Goal: Information Seeking & Learning: Learn about a topic

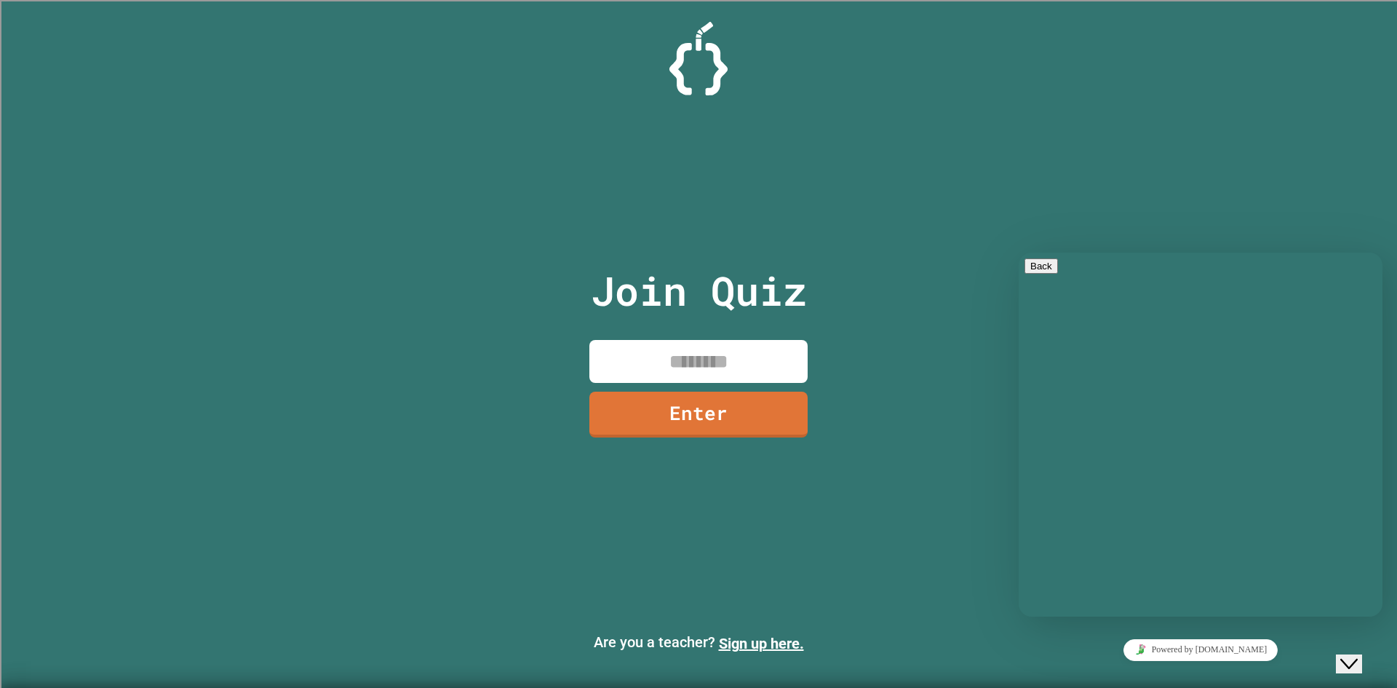
click at [1346, 655] on div "Close Chat This icon closes the chat window." at bounding box center [1348, 663] width 17 height 17
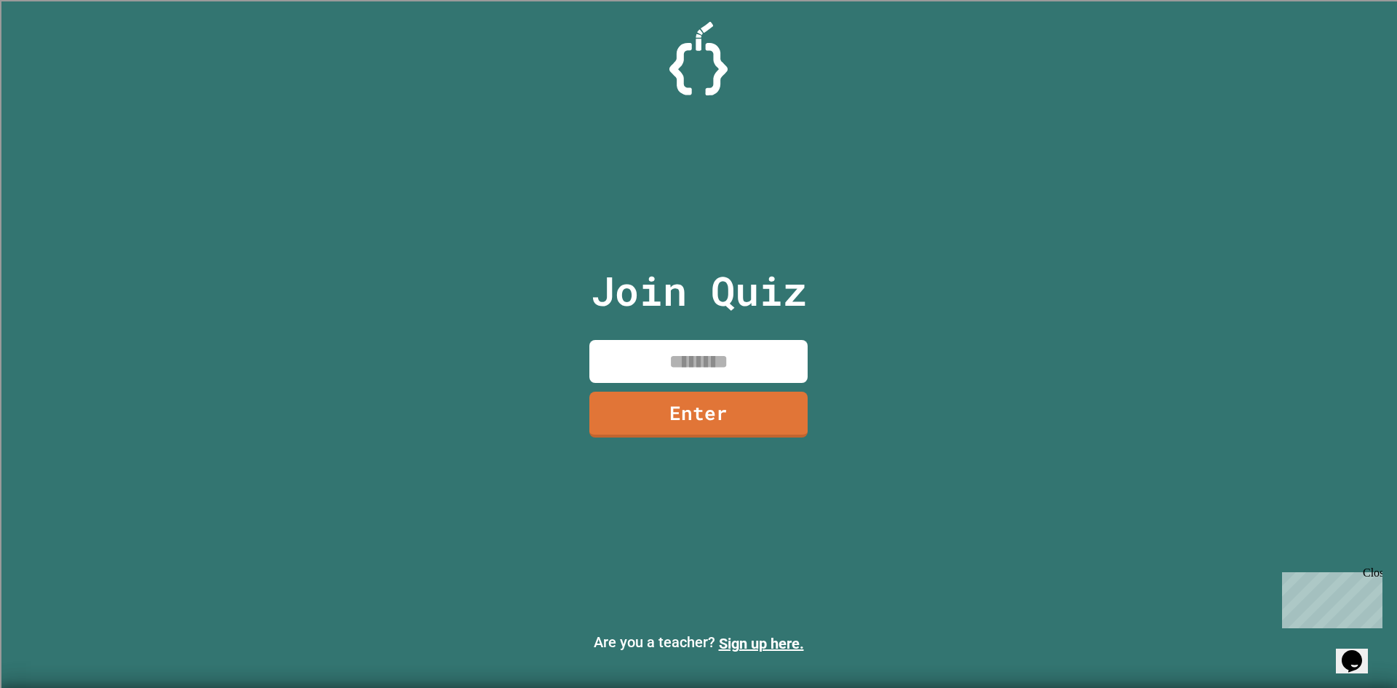
click at [1377, 568] on div "Close" at bounding box center [1372, 575] width 18 height 18
click at [734, 361] on input at bounding box center [698, 361] width 218 height 43
type input "*"
type input "********"
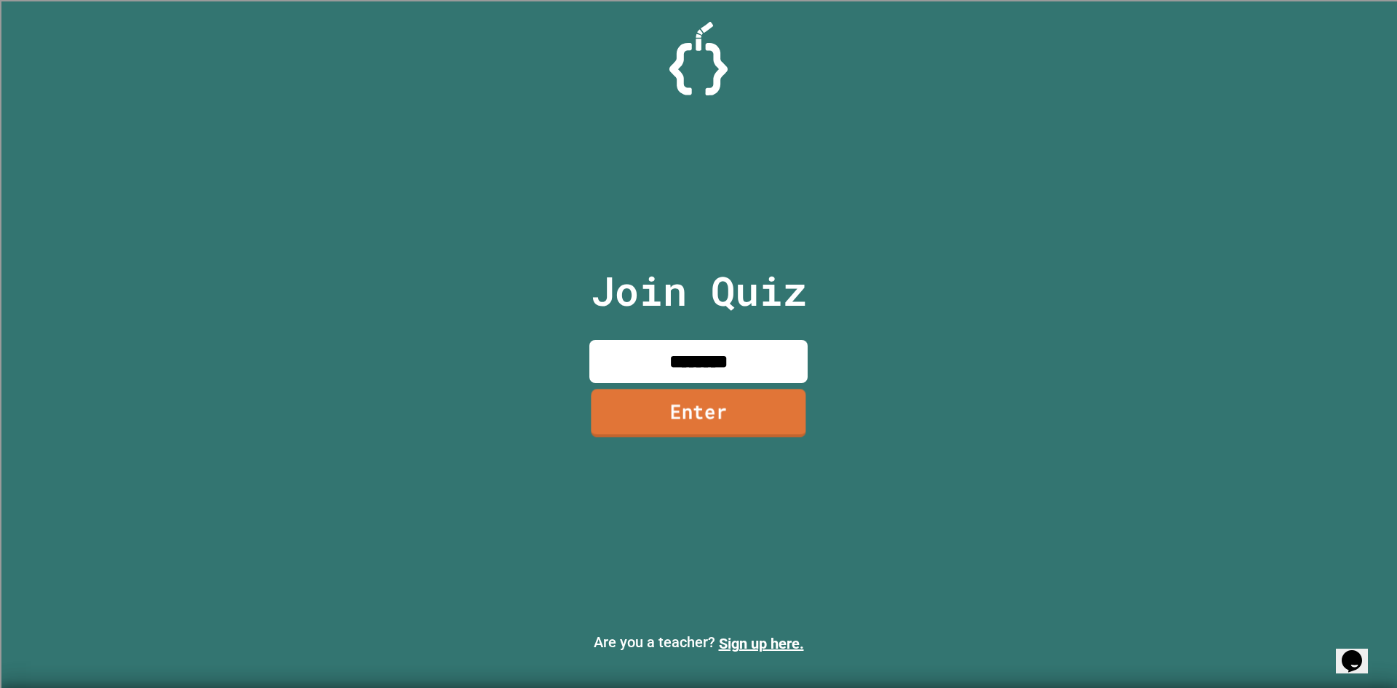
click at [718, 409] on link "Enter" at bounding box center [698, 413] width 215 height 48
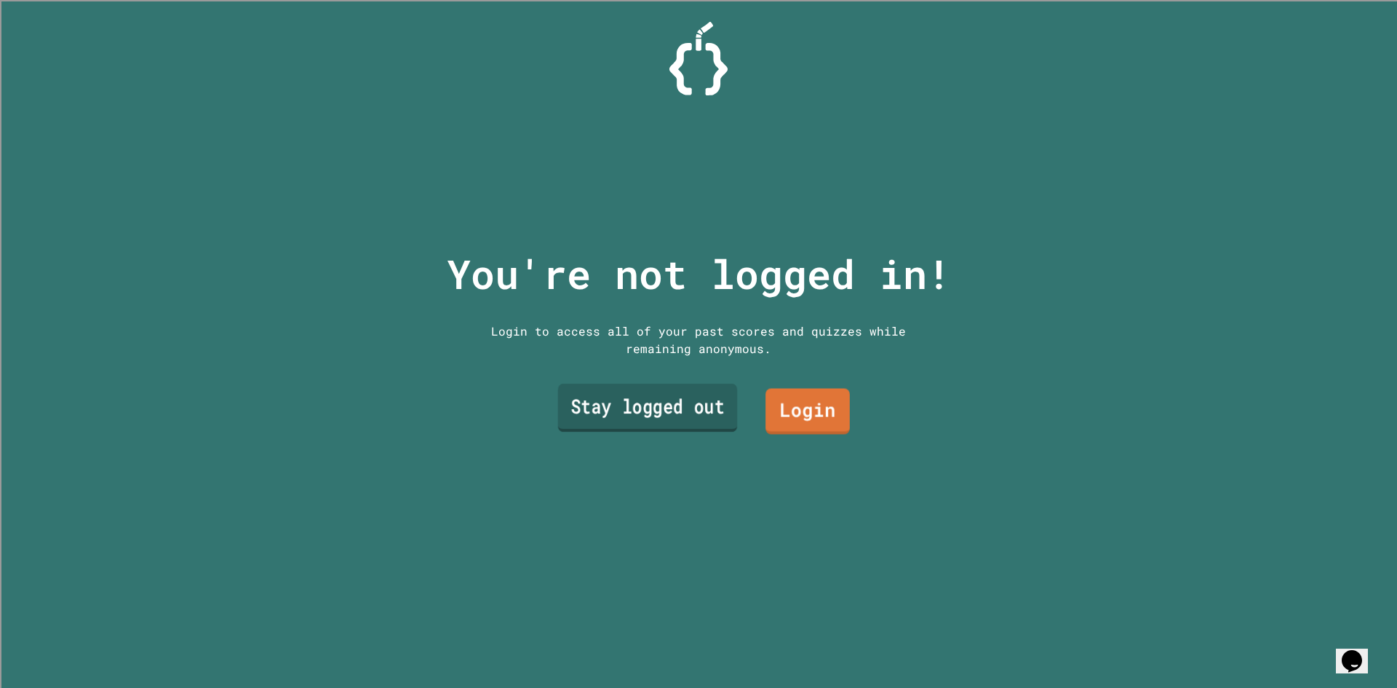
click at [704, 398] on link "Stay logged out" at bounding box center [648, 407] width 180 height 48
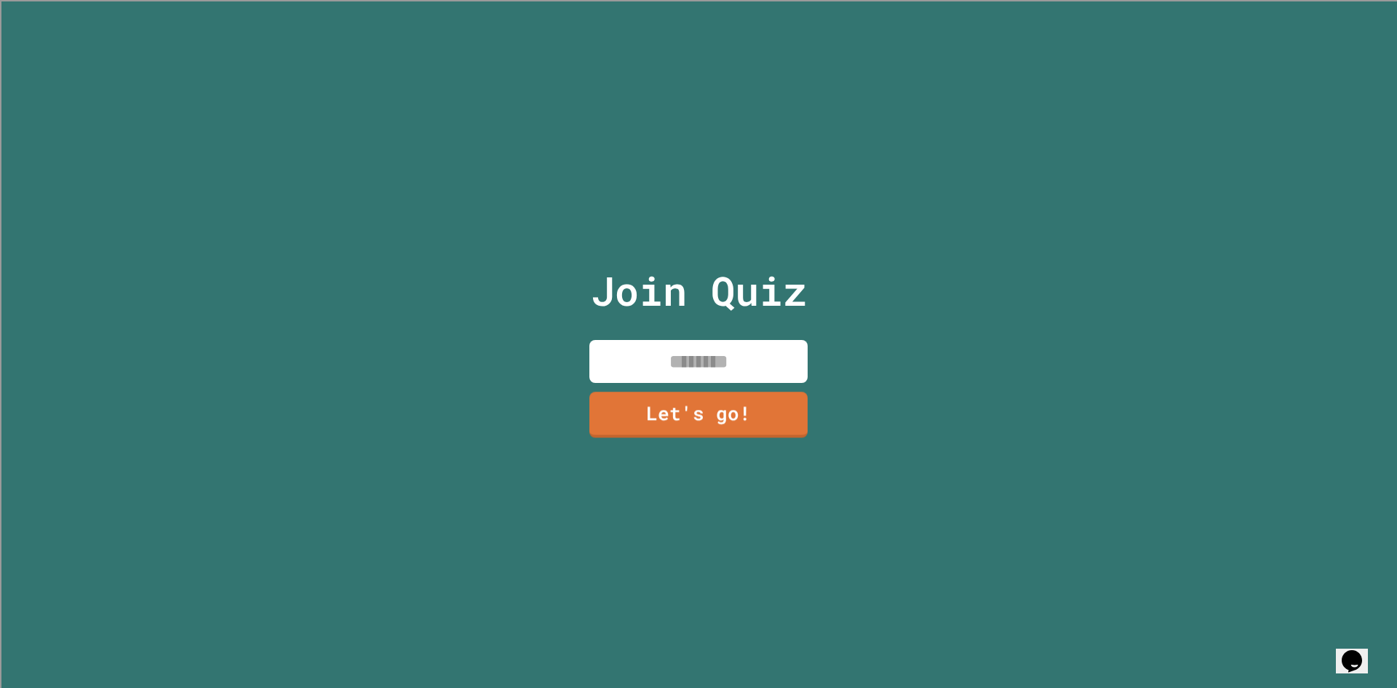
click at [698, 358] on input at bounding box center [698, 361] width 218 height 43
click at [669, 374] on input "**" at bounding box center [698, 361] width 218 height 43
type input "**"
click at [661, 415] on link "Let's go!" at bounding box center [698, 412] width 199 height 48
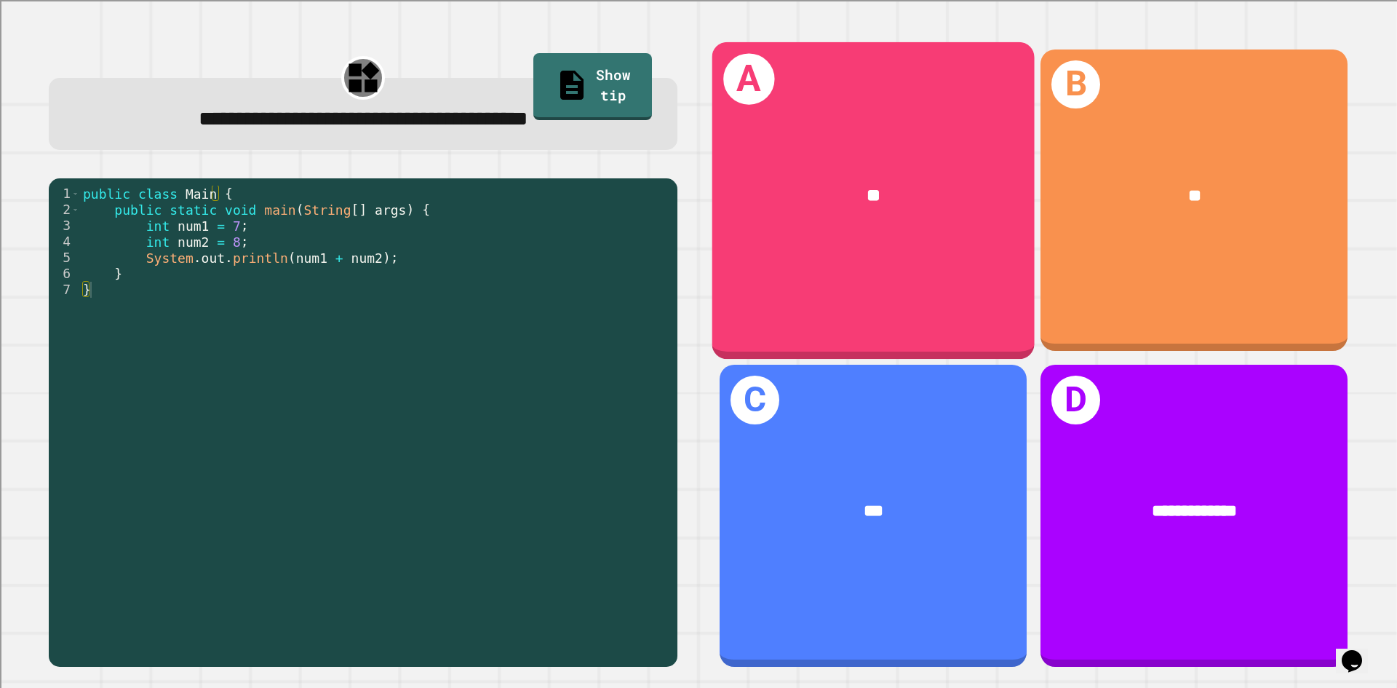
click at [947, 221] on div "**" at bounding box center [873, 195] width 322 height 97
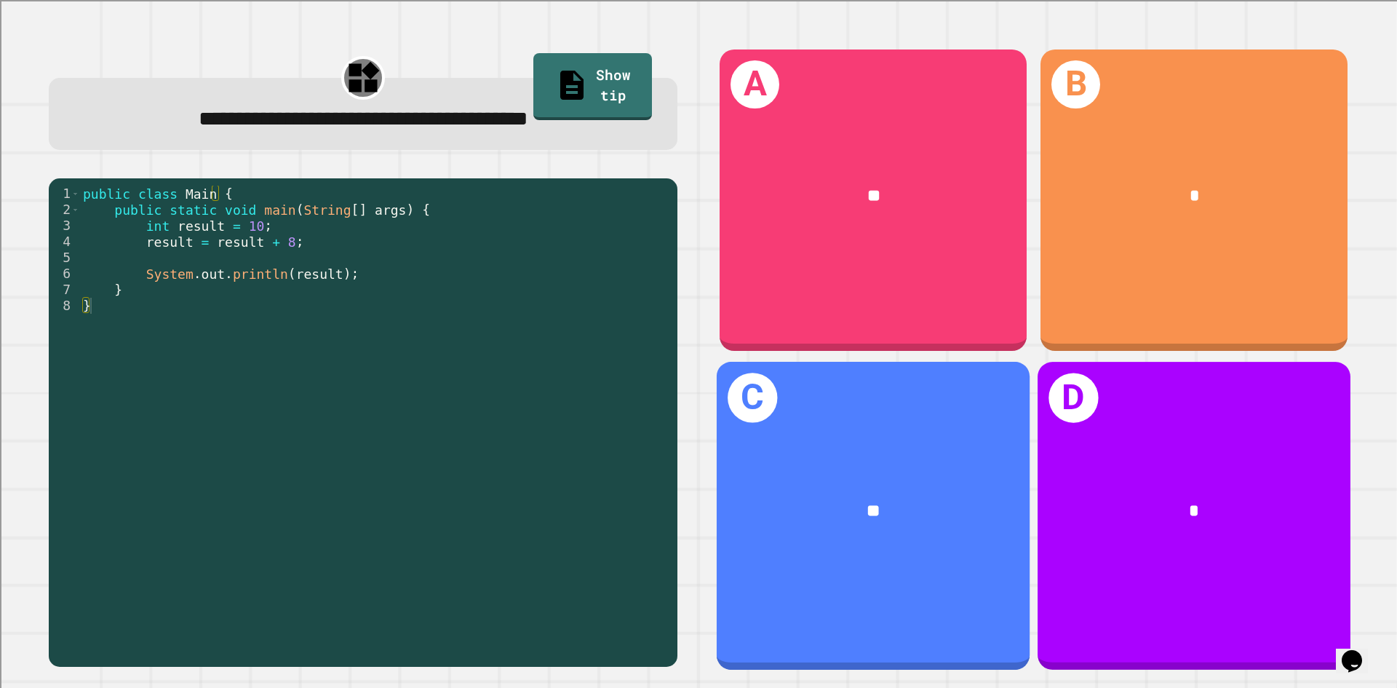
click at [928, 542] on div "**" at bounding box center [873, 511] width 313 height 95
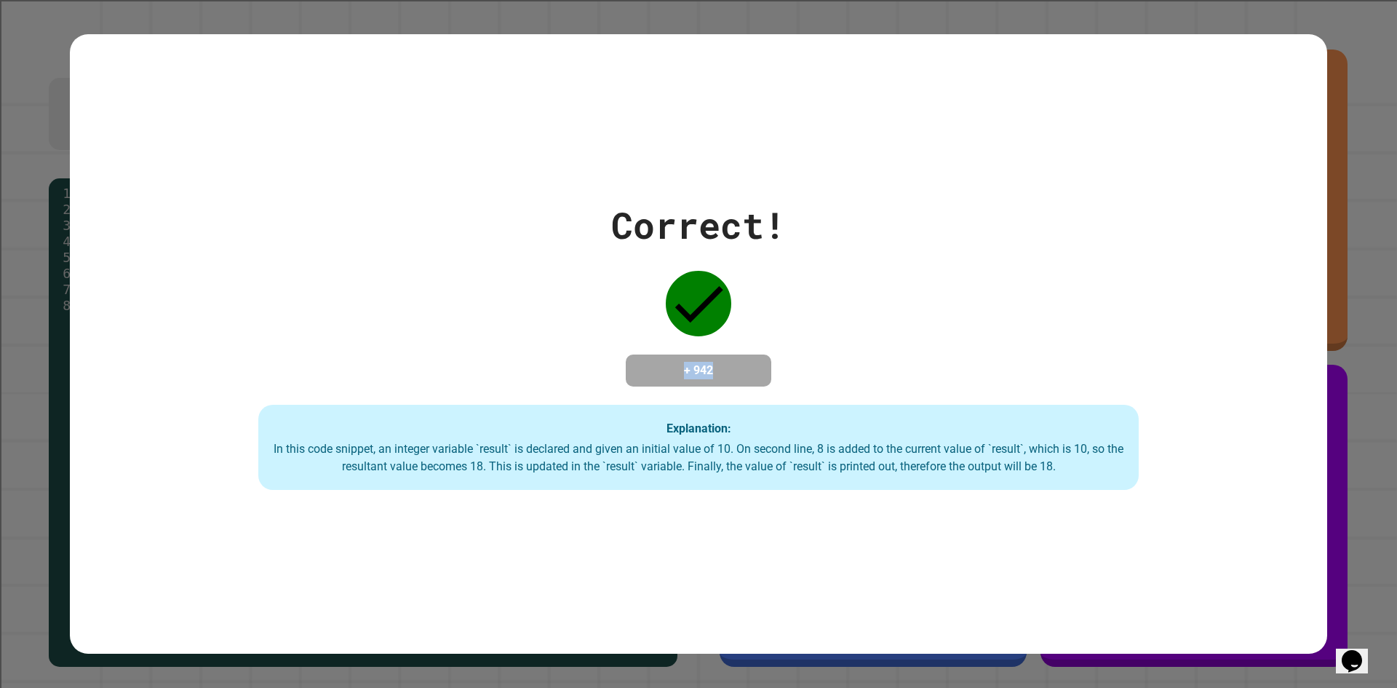
drag, startPoint x: 729, startPoint y: 353, endPoint x: 643, endPoint y: 371, distance: 87.8
click at [643, 371] on h4 "+ 942" at bounding box center [698, 370] width 116 height 17
click at [728, 375] on h4 "+ 942" at bounding box center [698, 370] width 116 height 17
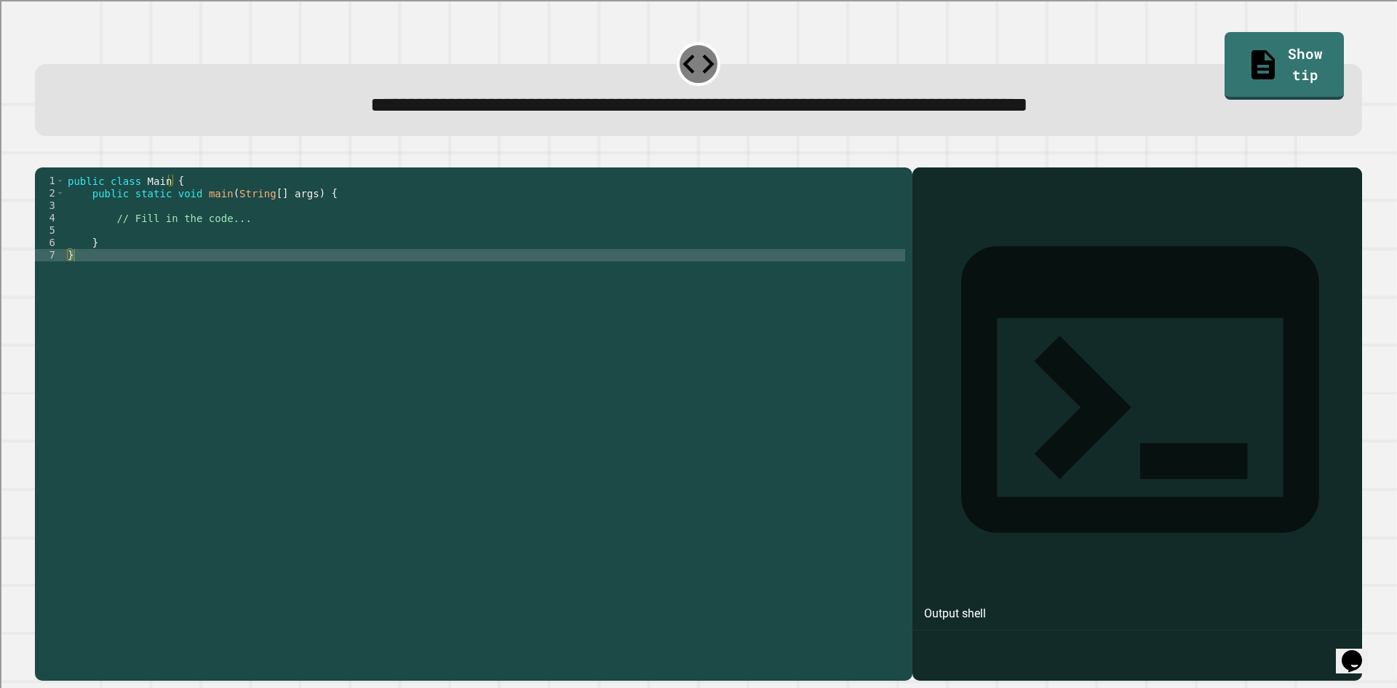
click at [178, 271] on div "public class Main { public static void main ( String [ ] args ) { // Fill in th…" at bounding box center [485, 410] width 840 height 470
click at [159, 245] on div "public class Main { public static void main ( String [ ] args ) { // Fill in th…" at bounding box center [485, 410] width 840 height 470
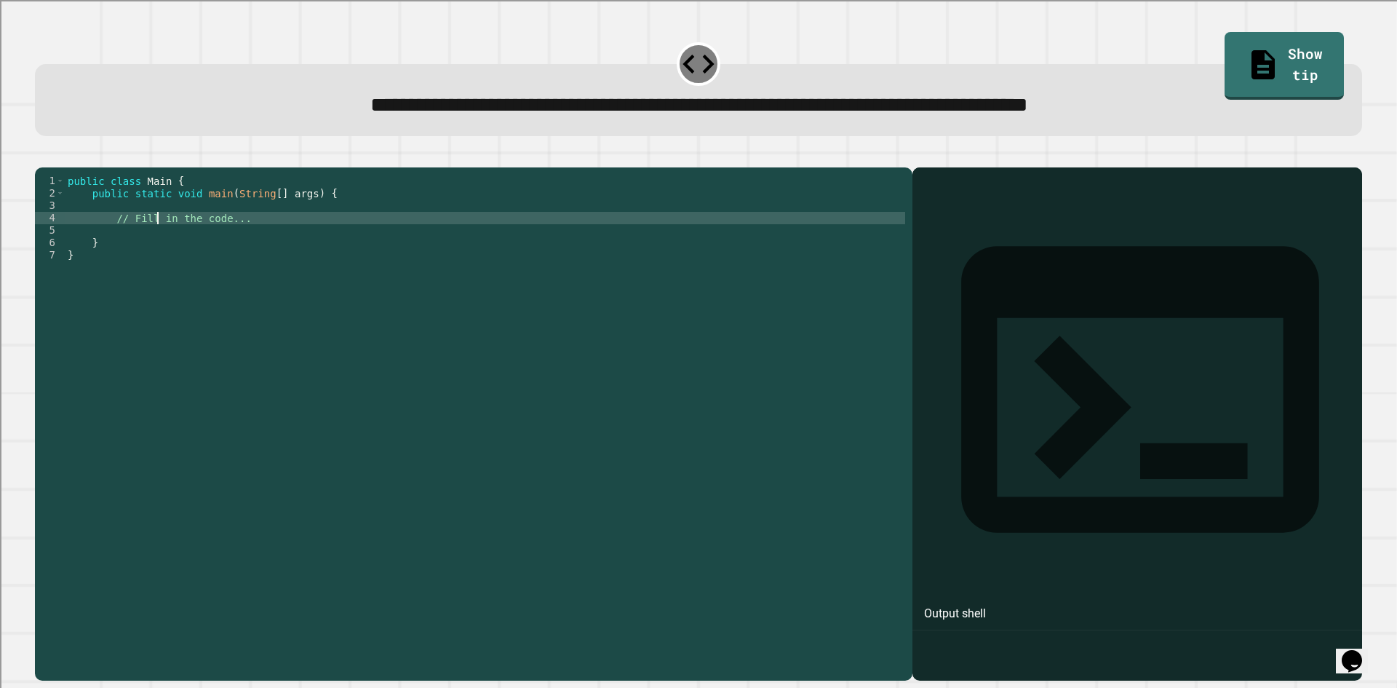
click at [159, 258] on div "public class Main { public static void main ( String [ ] args ) { // Fill in th…" at bounding box center [485, 410] width 840 height 470
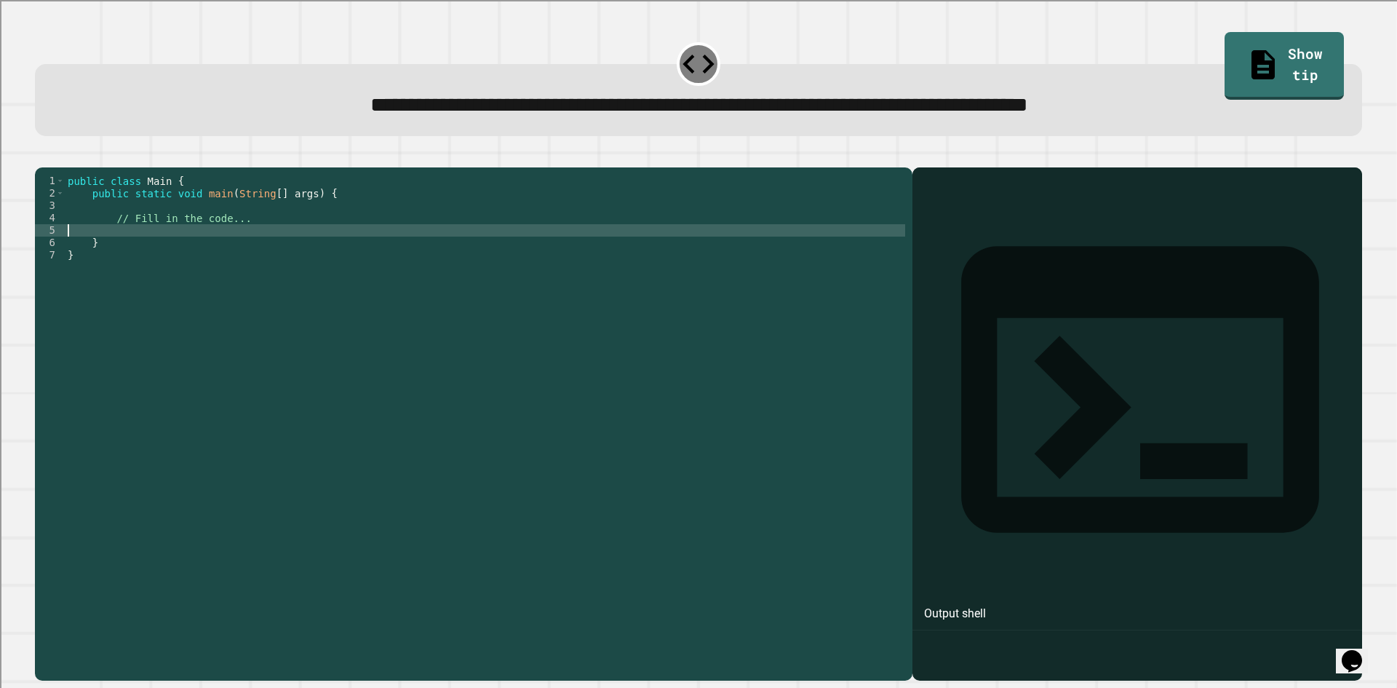
click at [155, 254] on div "public class Main { public static void main ( String [ ] args ) { // Fill in th…" at bounding box center [485, 410] width 840 height 470
type textarea "*"
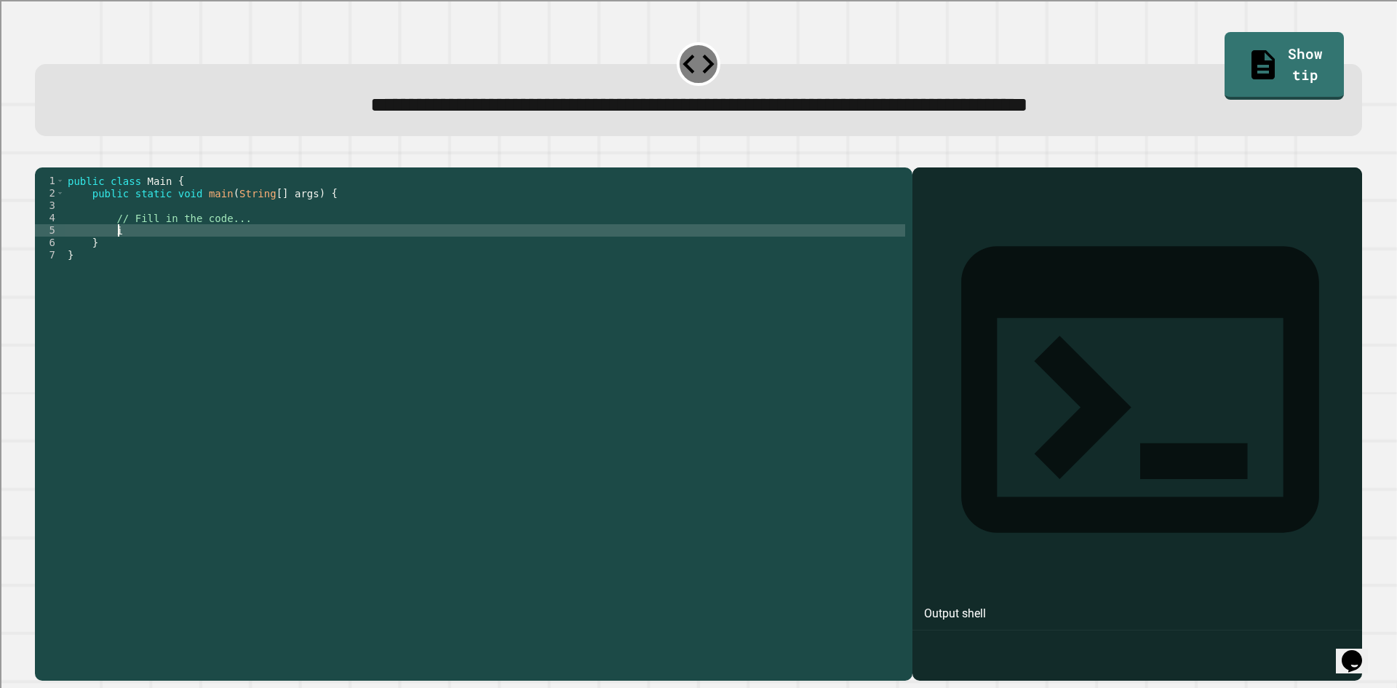
scroll to position [0, 2]
type textarea "*"
click at [42, 156] on icon "button" at bounding box center [42, 156] width 0 height 0
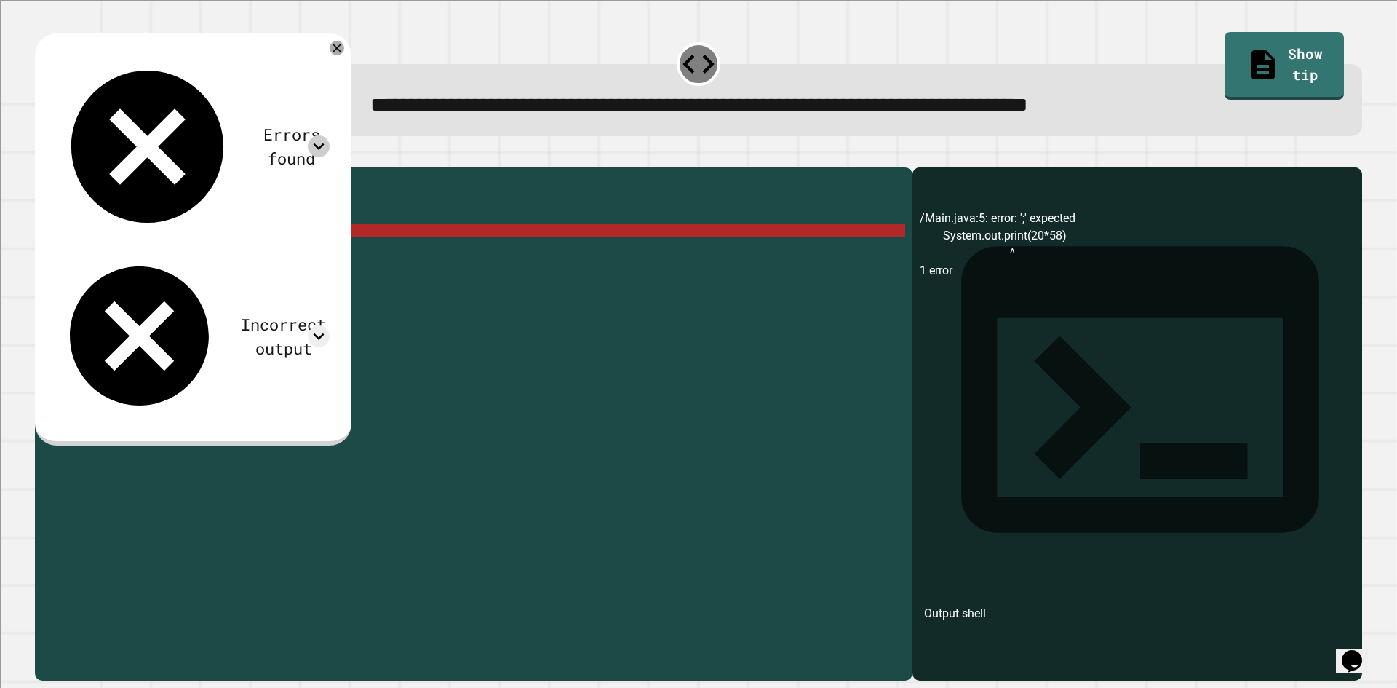
click at [324, 143] on icon at bounding box center [319, 146] width 11 height 7
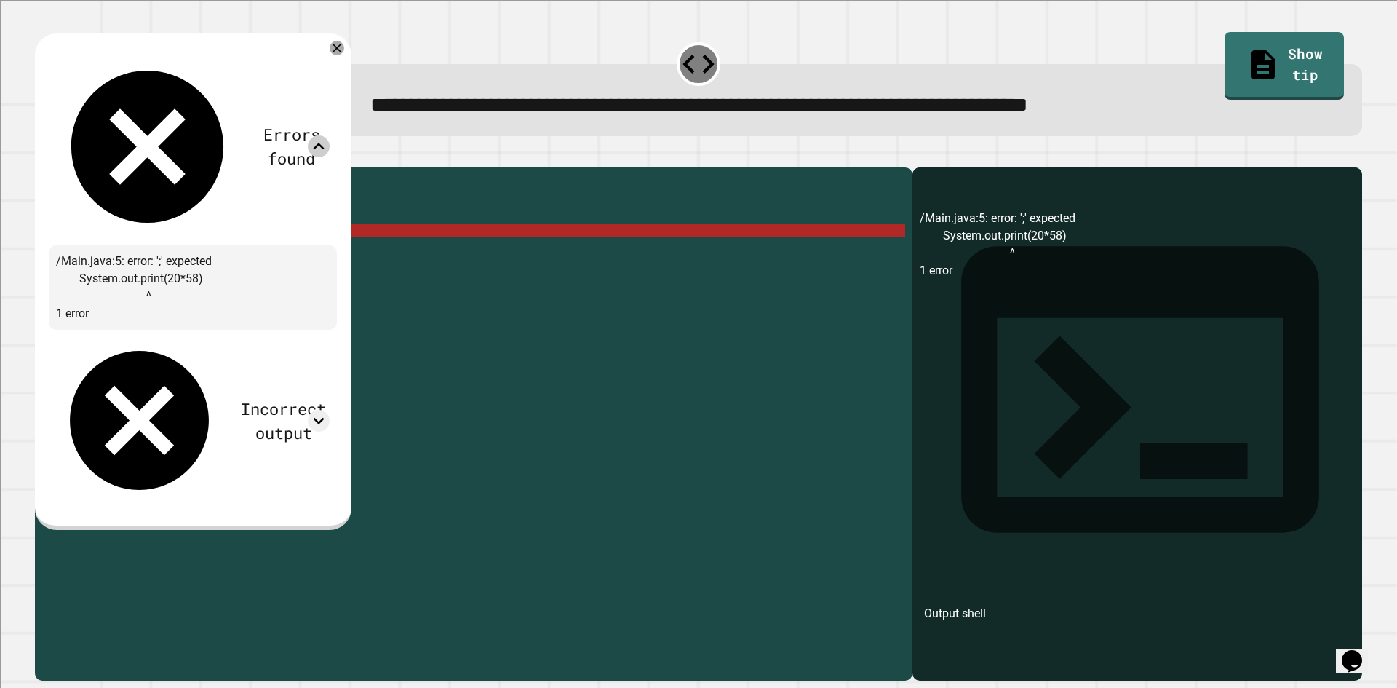
click at [368, 263] on div "public class Main { public static void main ( String [ ] args ) { // Fill in th…" at bounding box center [485, 410] width 840 height 470
click at [290, 247] on div "public class Main { public static void main ( String [ ] args ) { // Fill in th…" at bounding box center [485, 410] width 840 height 470
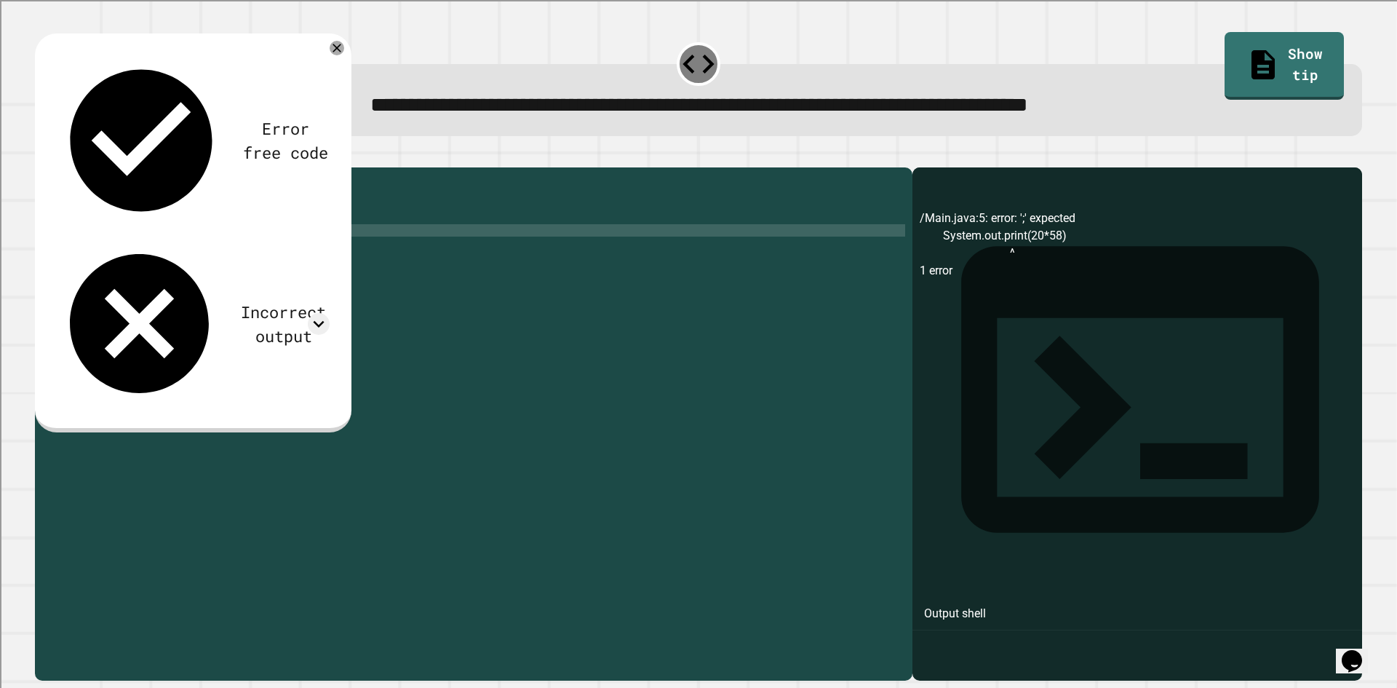
type textarea "**********"
click at [42, 156] on icon "button" at bounding box center [42, 156] width 0 height 0
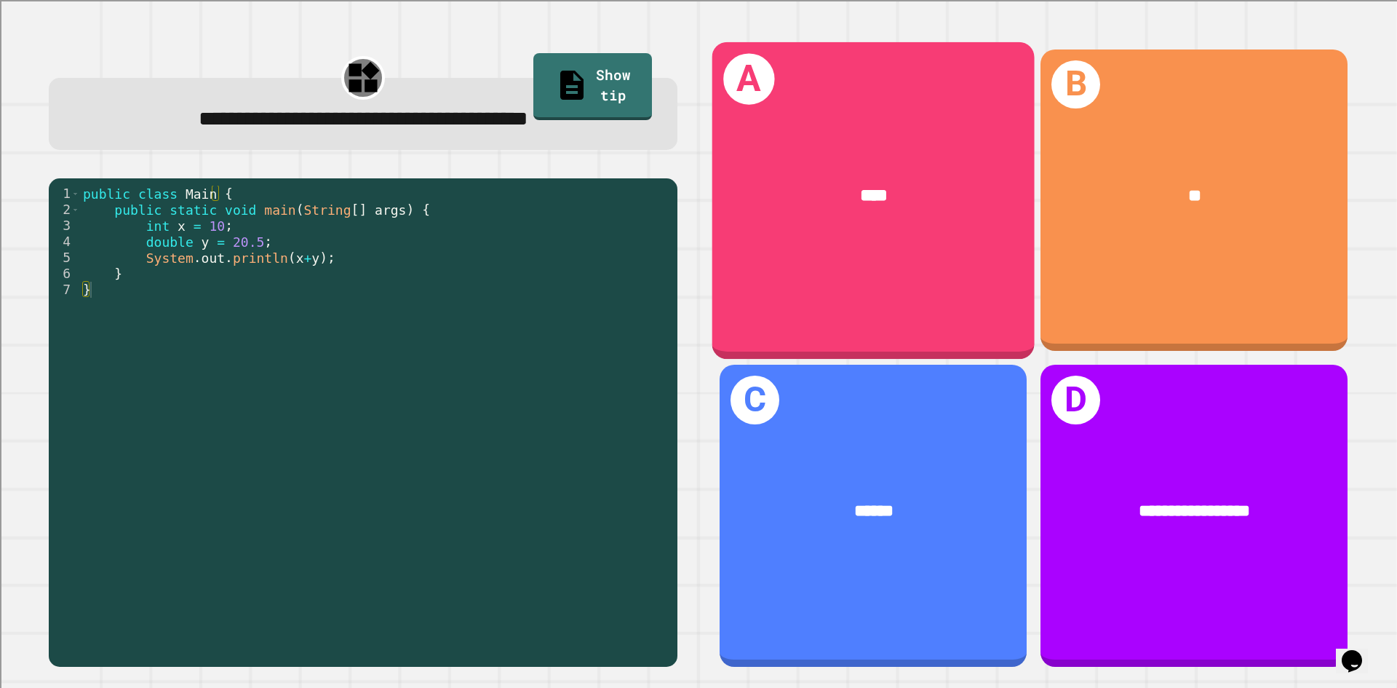
click at [905, 255] on div "A ****" at bounding box center [873, 199] width 322 height 316
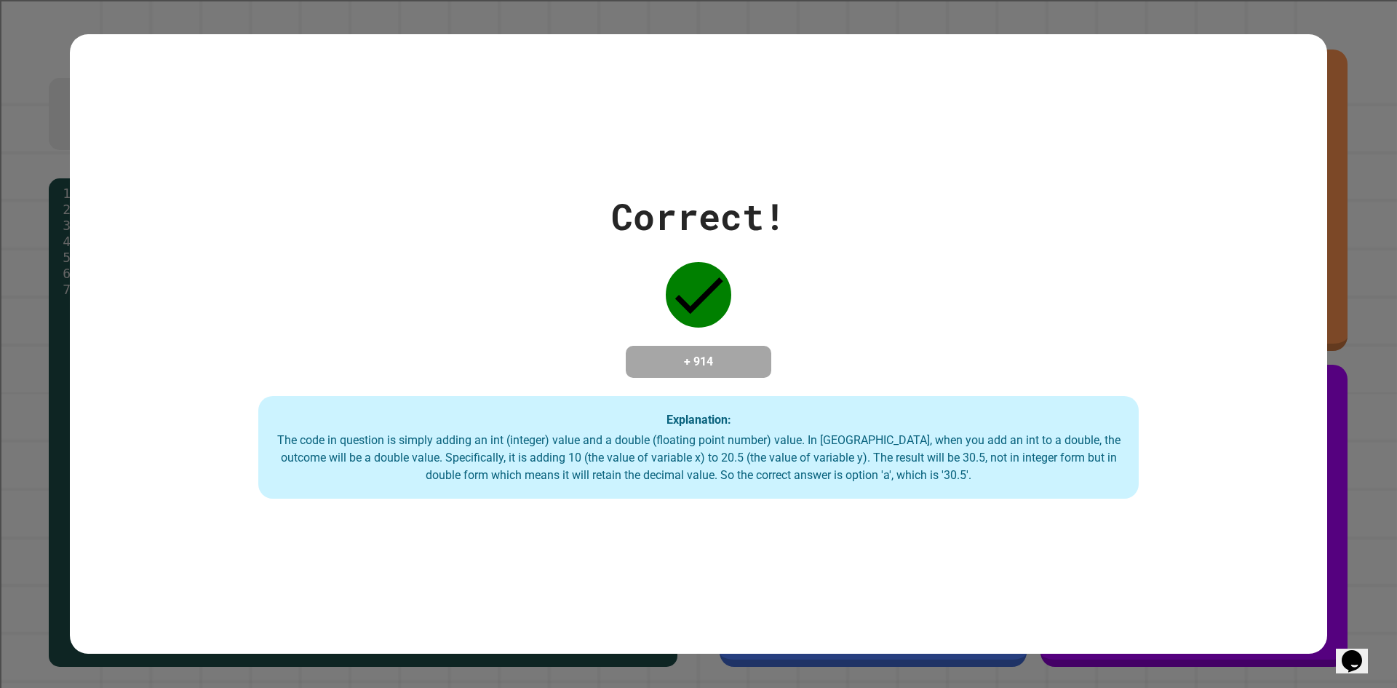
drag, startPoint x: 905, startPoint y: 255, endPoint x: 696, endPoint y: 354, distance: 231.7
click at [696, 354] on h4 "+ 914" at bounding box center [698, 361] width 116 height 17
drag, startPoint x: 695, startPoint y: 354, endPoint x: 431, endPoint y: 271, distance: 276.3
click at [431, 271] on div "Correct! + 914 Explanation: The code in question is simply adding an int (integ…" at bounding box center [698, 344] width 1257 height 310
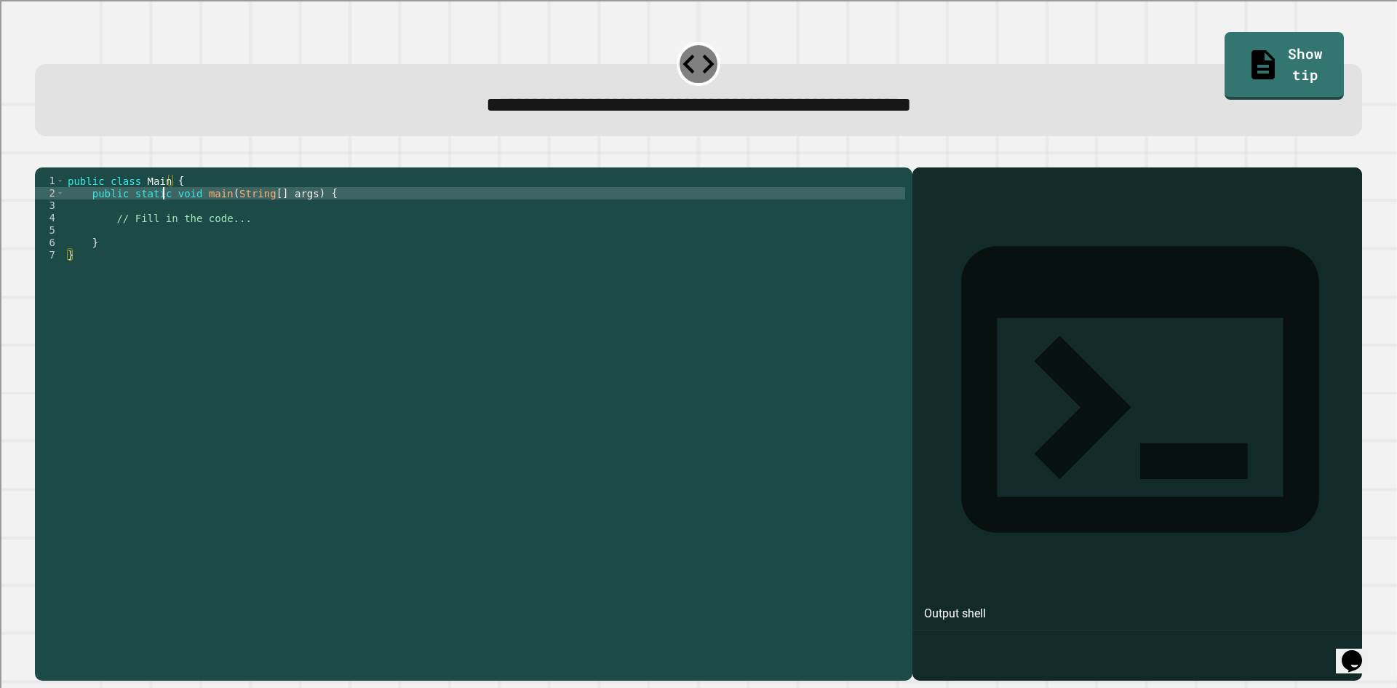
click at [161, 215] on div "public class Main { public static void main ( String [ ] args ) { // Fill in th…" at bounding box center [485, 410] width 840 height 470
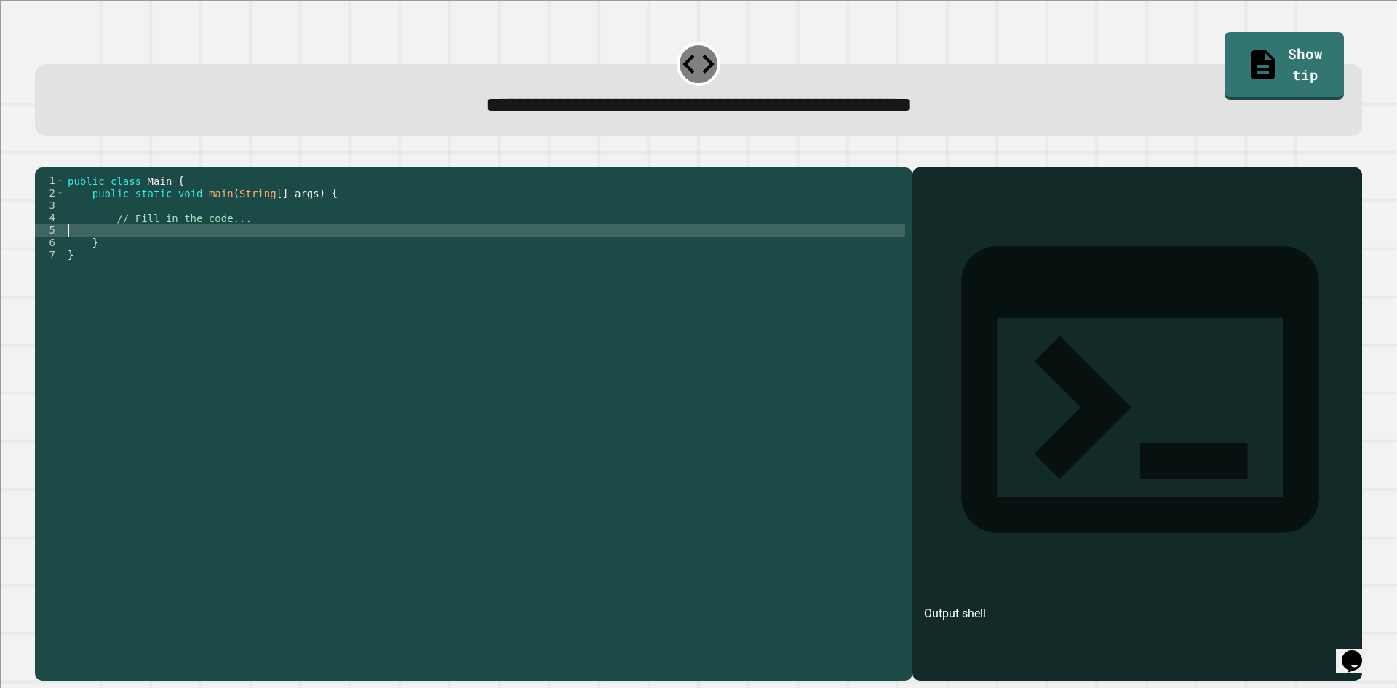
click at [188, 247] on div "public class Main { public static void main ( String [ ] args ) { // Fill in th…" at bounding box center [485, 410] width 840 height 470
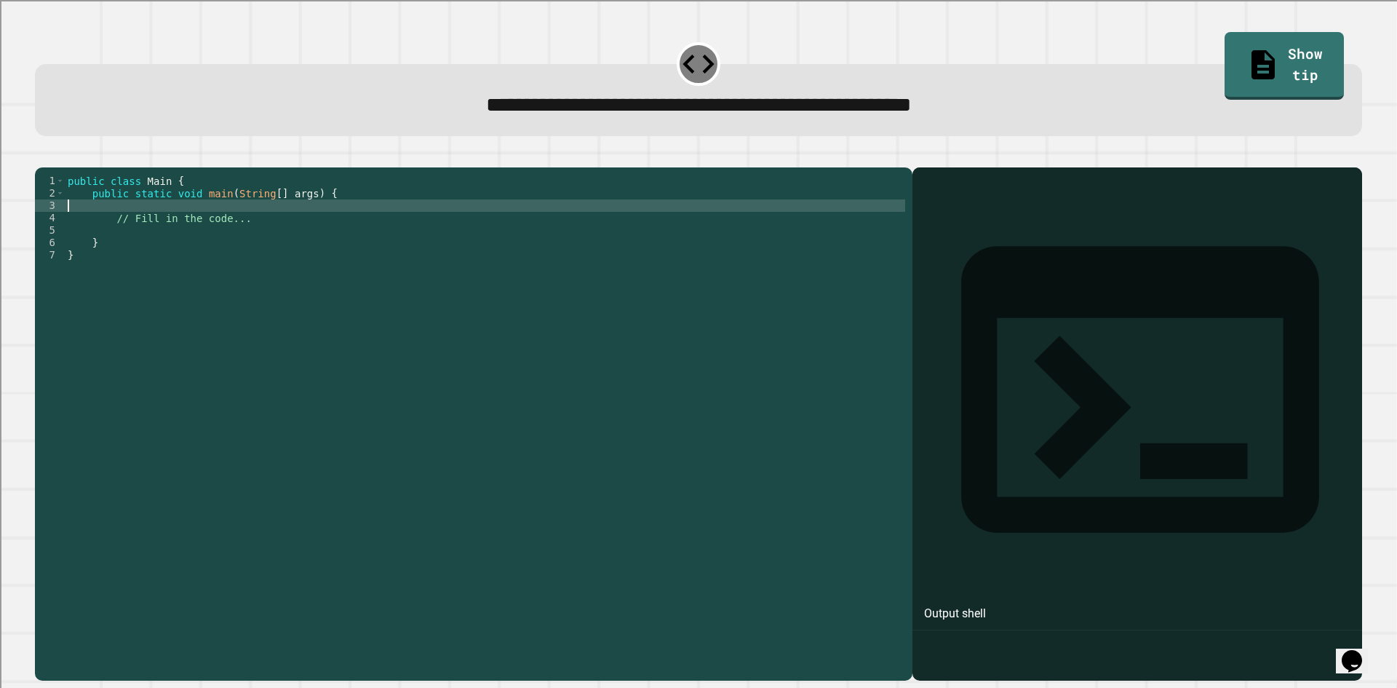
click at [187, 226] on div "public class Main { public static void main ( String [ ] args ) { // Fill in th…" at bounding box center [485, 410] width 840 height 470
click at [194, 250] on div "public class Main { public static void main ( String [ ] args ) { // Fill in th…" at bounding box center [485, 410] width 840 height 470
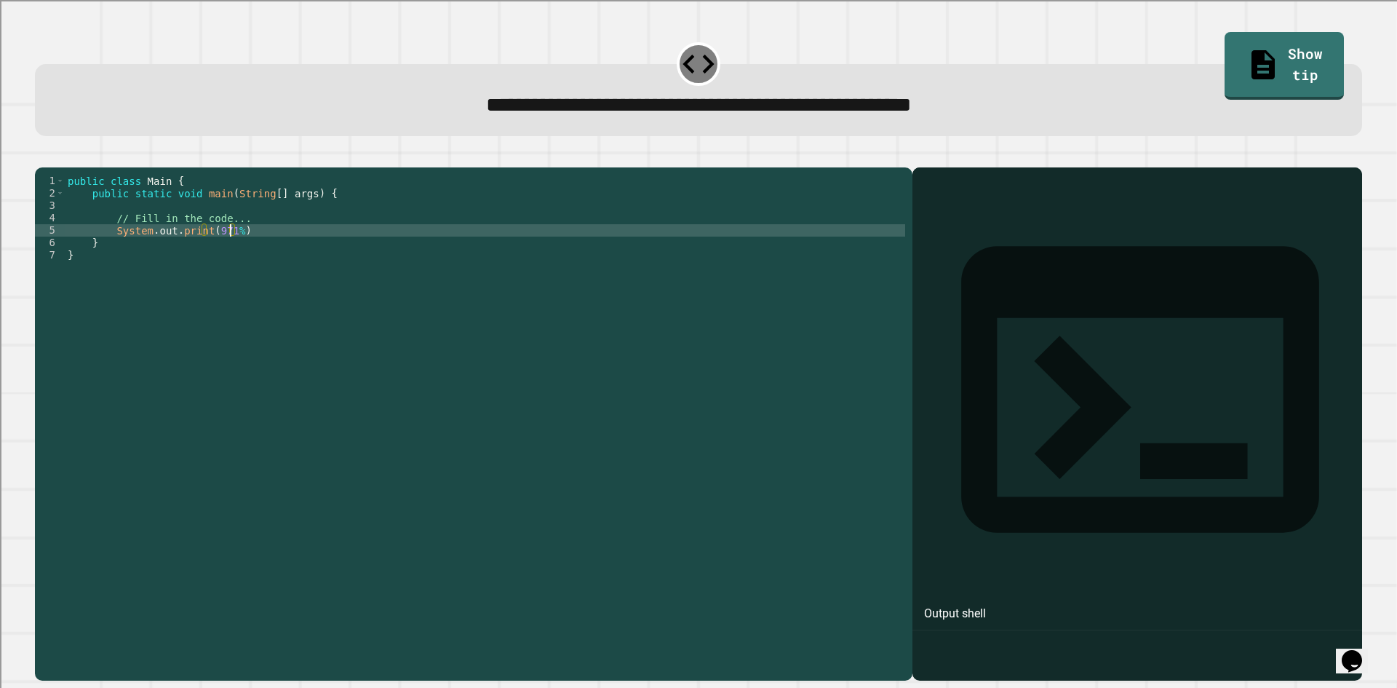
scroll to position [0, 11]
drag, startPoint x: 59, startPoint y: 159, endPoint x: 60, endPoint y: 166, distance: 7.4
click at [42, 156] on icon "button" at bounding box center [42, 156] width 0 height 0
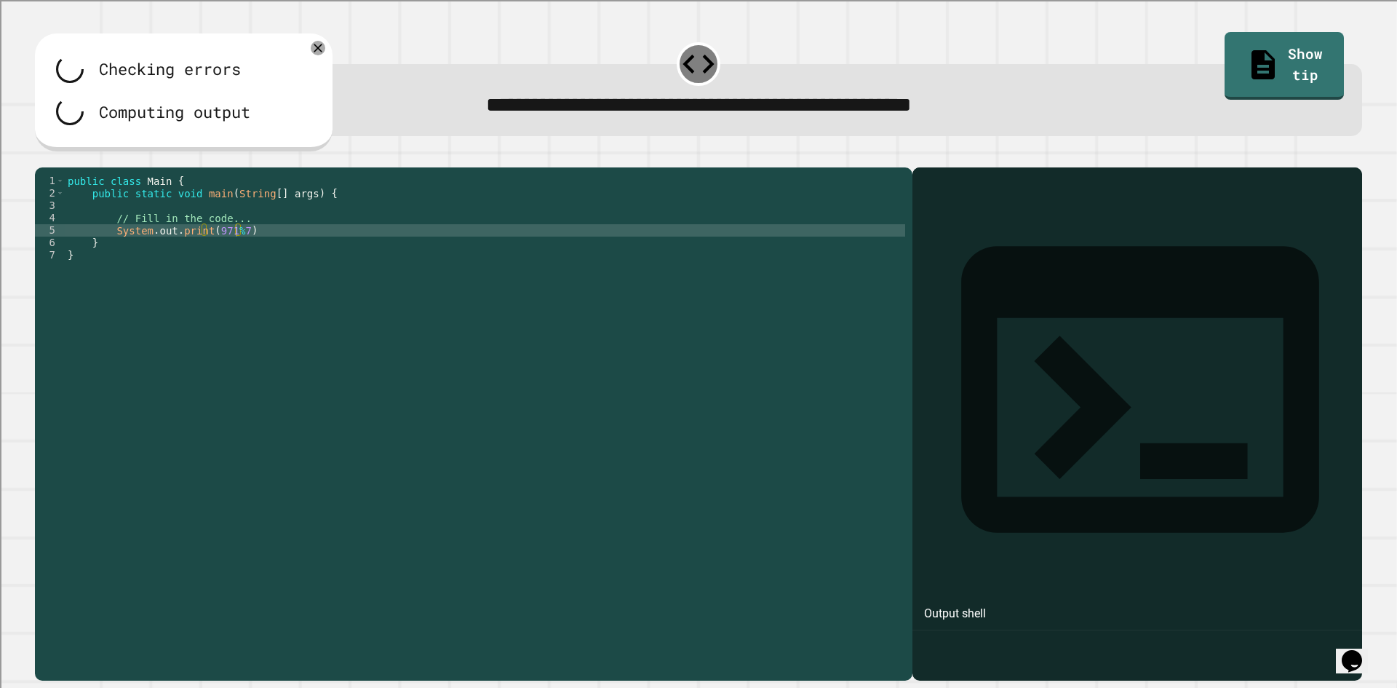
click at [268, 252] on div "public class Main { public static void main ( String [ ] args ) { // Fill in th…" at bounding box center [485, 410] width 840 height 470
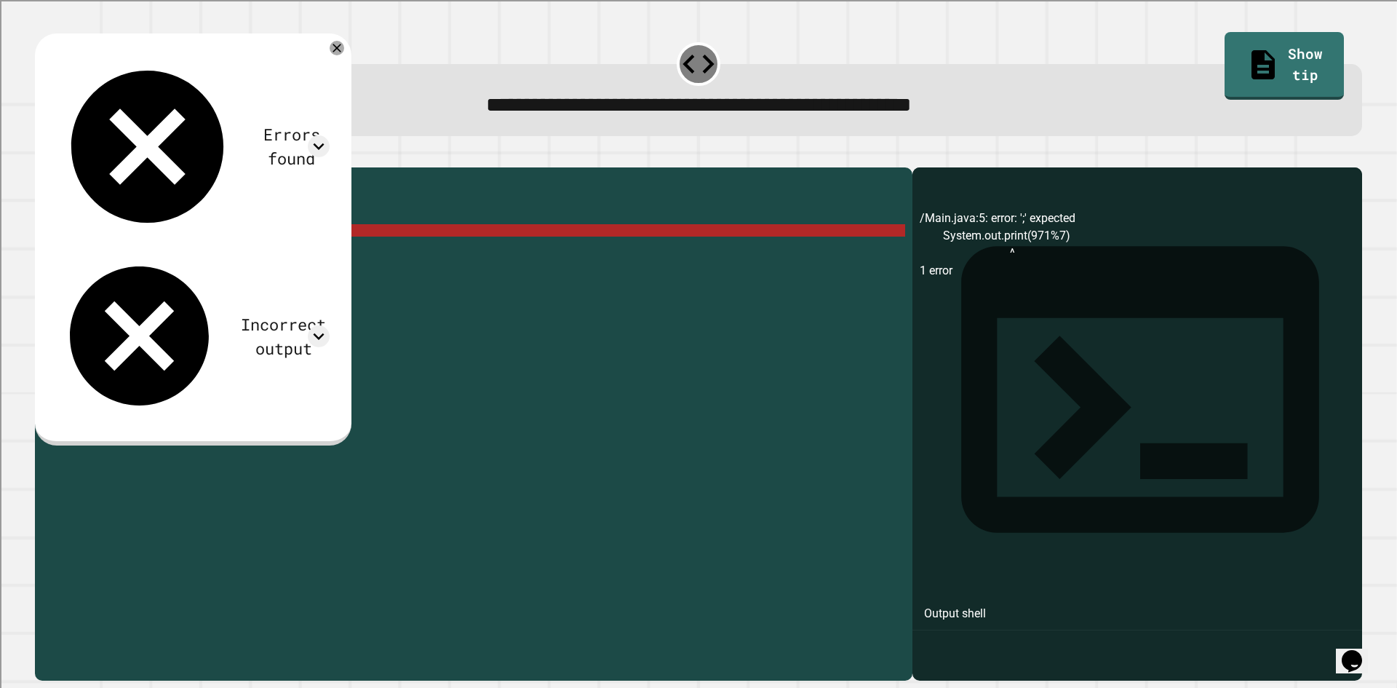
scroll to position [0, 12]
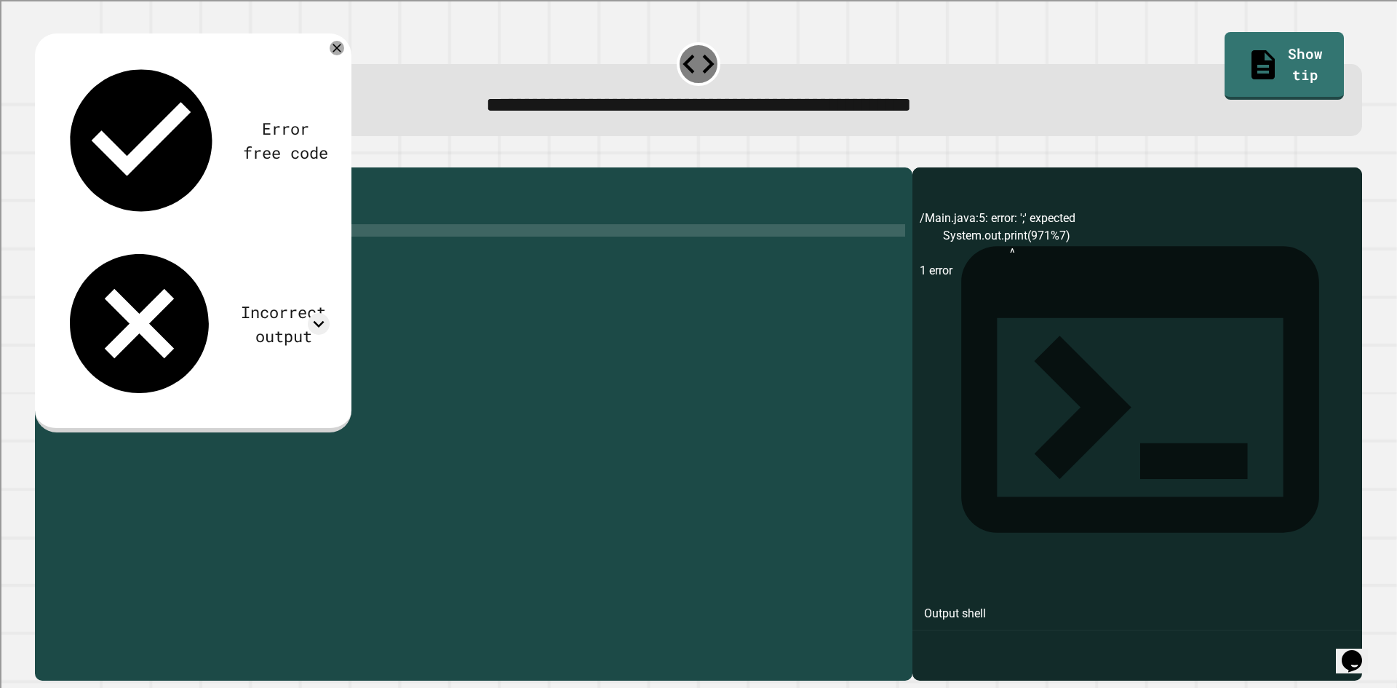
type textarea "**********"
click at [42, 156] on icon "button" at bounding box center [42, 156] width 0 height 0
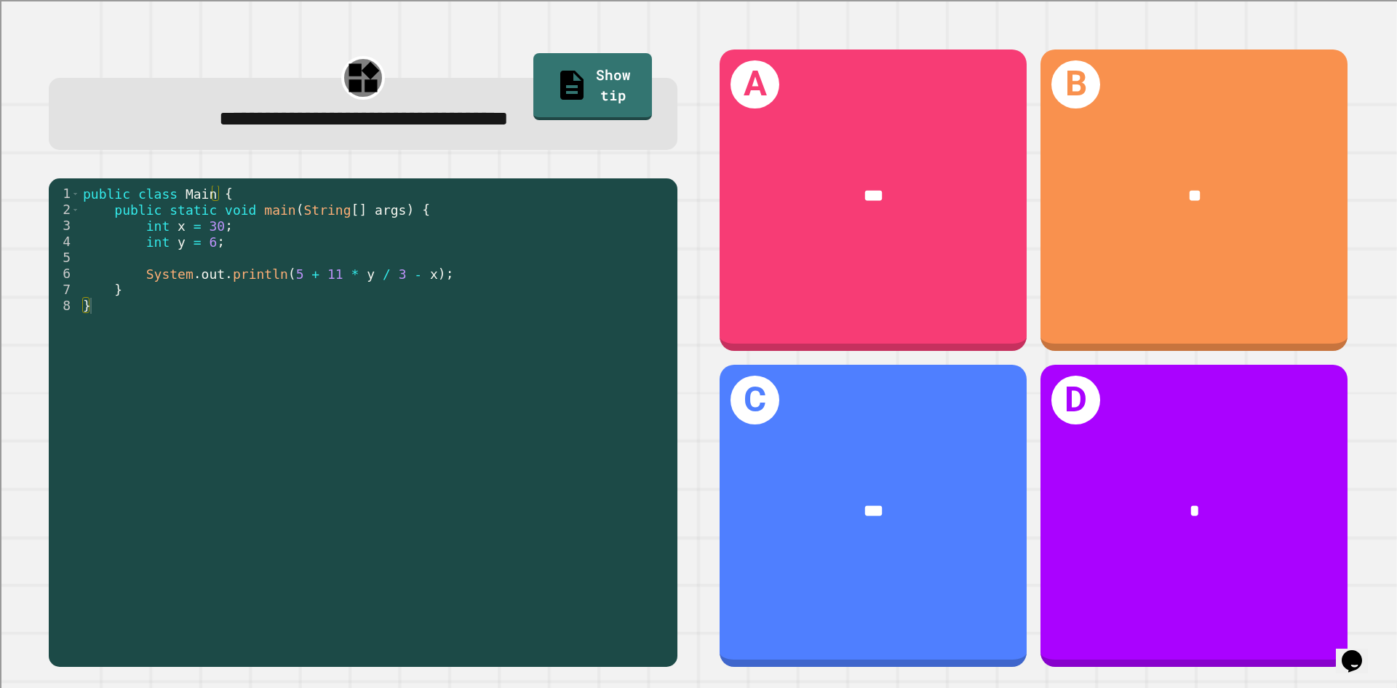
click at [235, 231] on div "public class Main { public static void main ( String [ ] args ) { int x = 30 ; …" at bounding box center [375, 418] width 590 height 464
click at [254, 261] on div "public class Main { public static void main ( String [ ] args ) { int x = 30 ; …" at bounding box center [375, 418] width 590 height 464
click at [279, 271] on div "public class Main { public static void main ( String [ ] args ) { int x = 30 ; …" at bounding box center [375, 418] width 590 height 464
drag, startPoint x: 308, startPoint y: 271, endPoint x: 366, endPoint y: 270, distance: 58.2
click at [308, 270] on div "public class Main { public static void main ( String [ ] args ) { int x = 30 ; …" at bounding box center [375, 418] width 590 height 464
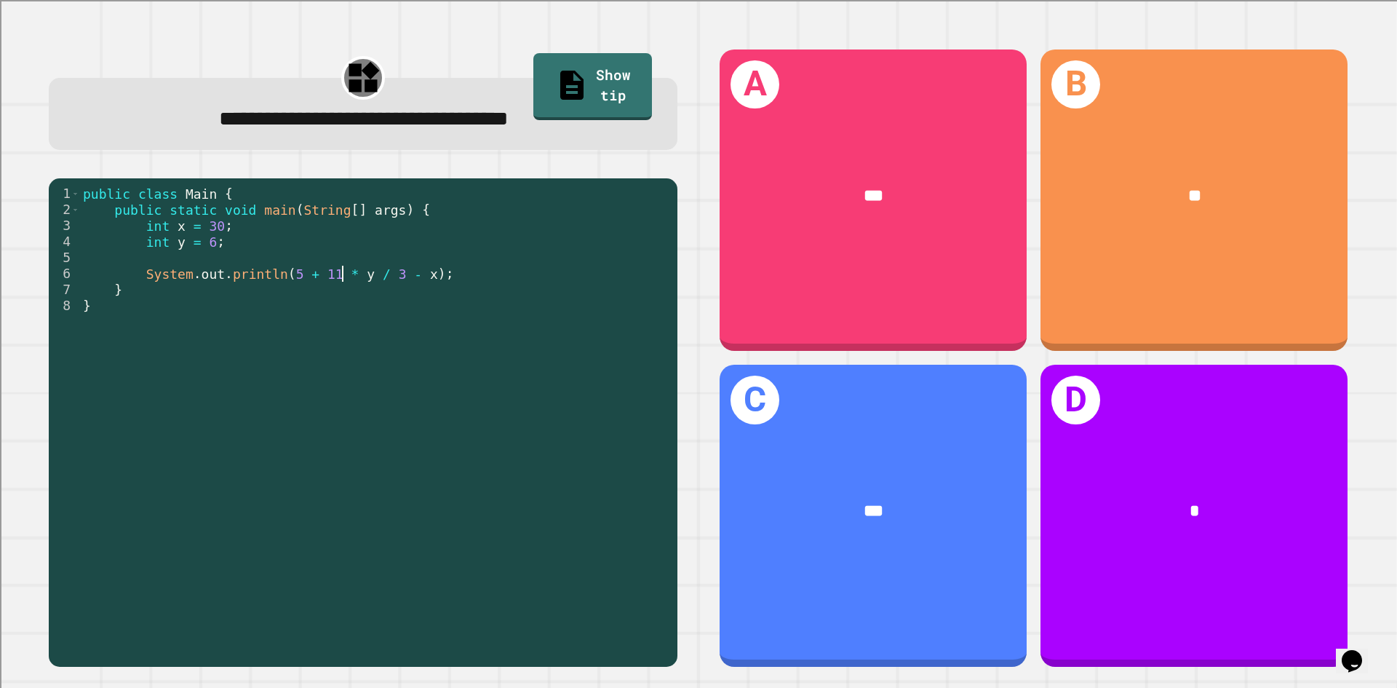
click at [343, 279] on div "public class Main { public static void main ( String [ ] args ) { int x = 30 ; …" at bounding box center [375, 418] width 590 height 464
click at [372, 280] on div "public class Main { public static void main ( String [ ] args ) { int x = 30 ; …" at bounding box center [375, 418] width 590 height 464
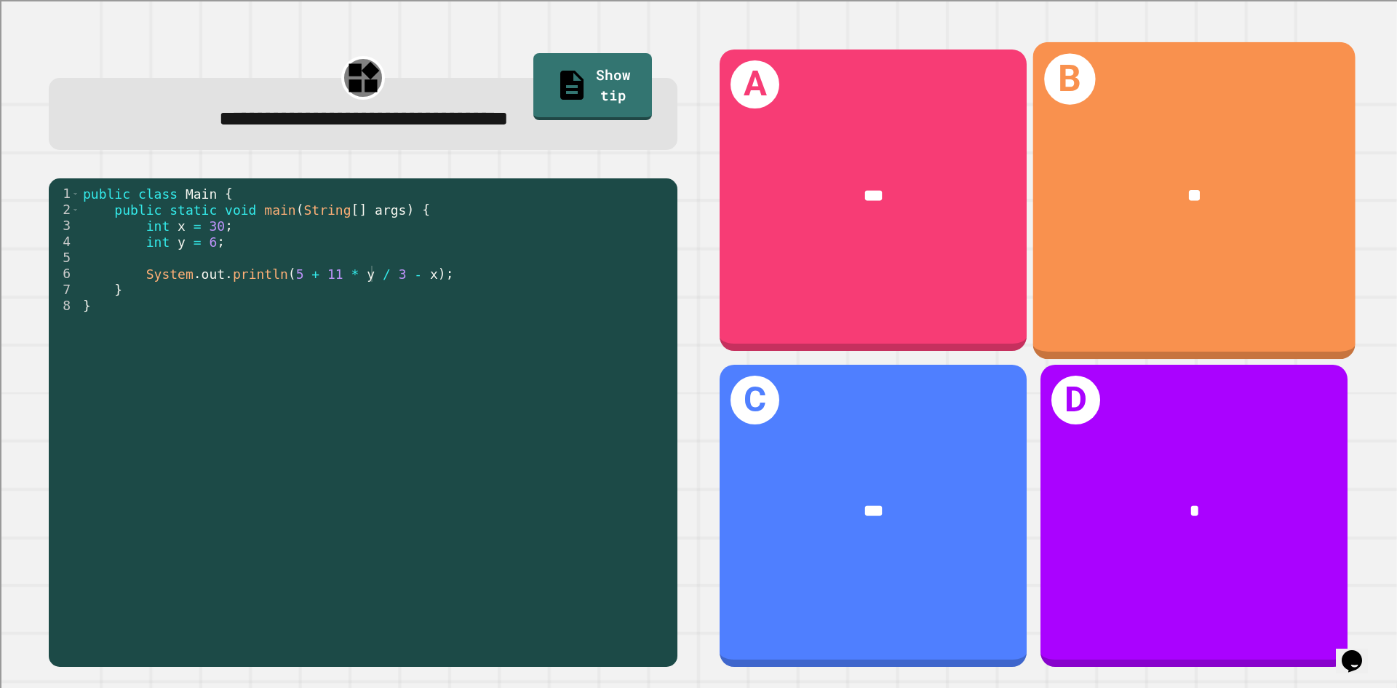
click at [1095, 237] on div "**" at bounding box center [1194, 195] width 322 height 97
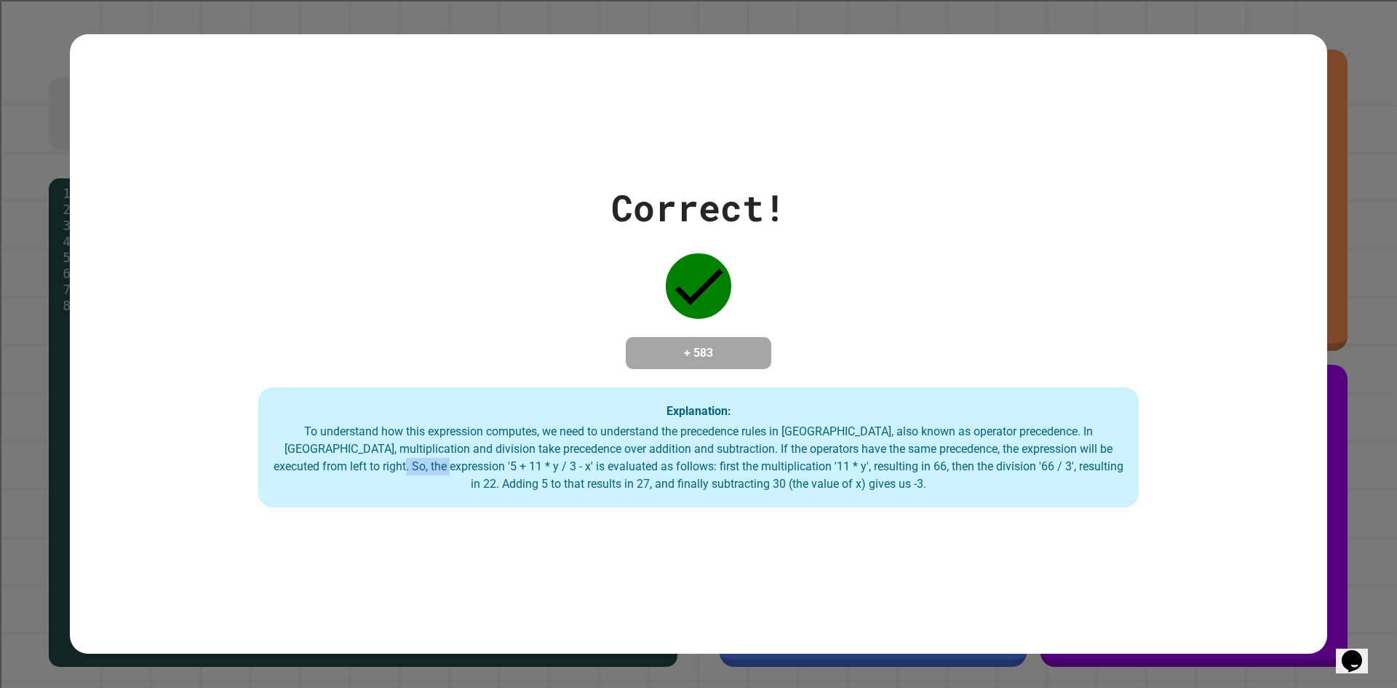
drag, startPoint x: 358, startPoint y: 471, endPoint x: 404, endPoint y: 466, distance: 46.2
click at [404, 466] on div "To understand how this expression computes, we need to understand the precedenc…" at bounding box center [698, 458] width 851 height 70
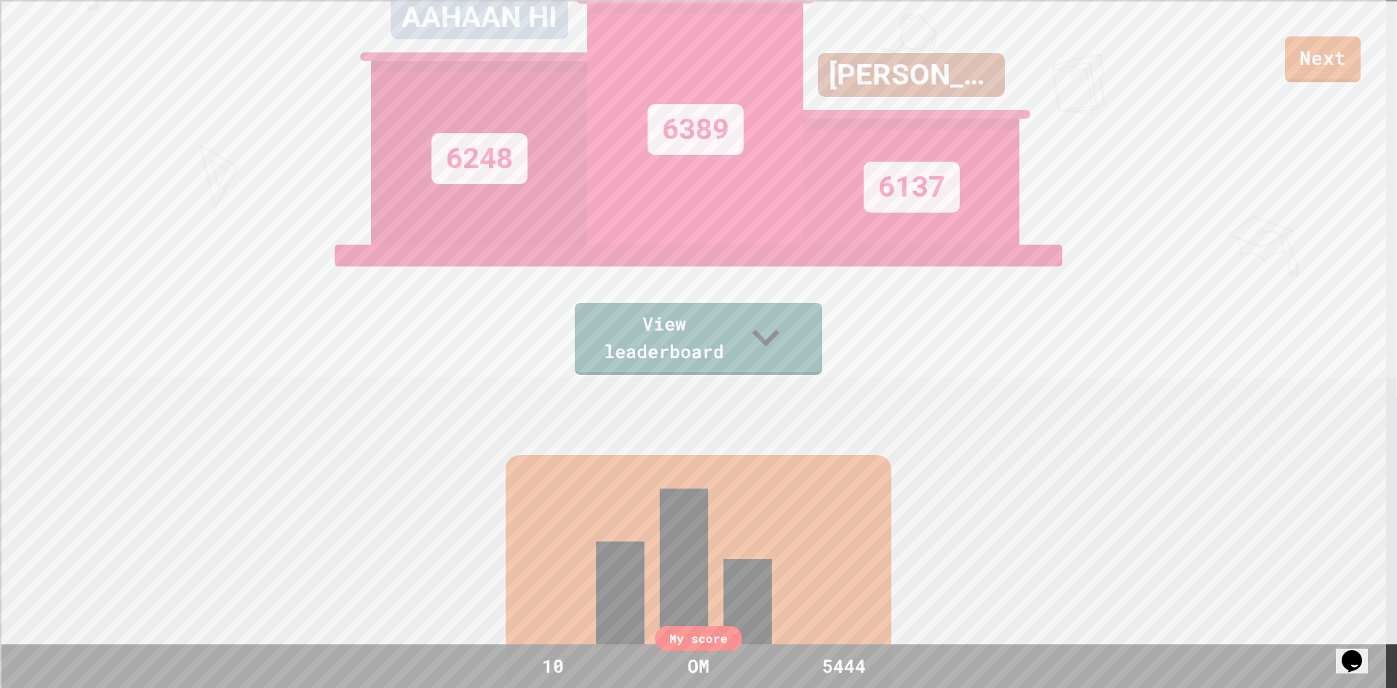
scroll to position [0, 0]
